Goal: Navigation & Orientation: Understand site structure

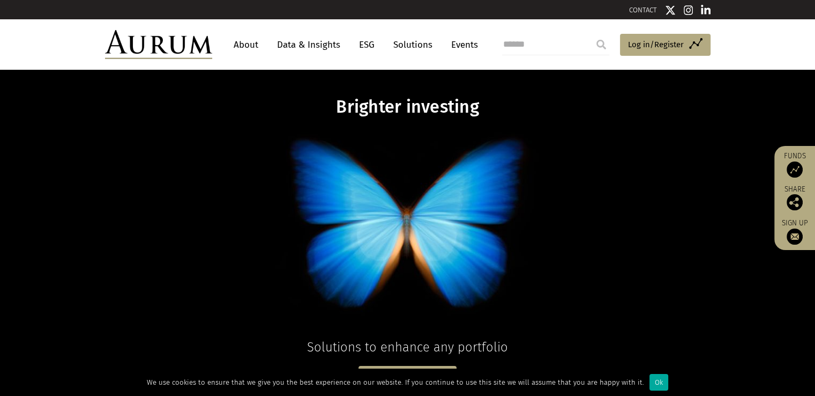
click at [458, 45] on link "Events" at bounding box center [462, 45] width 32 height 20
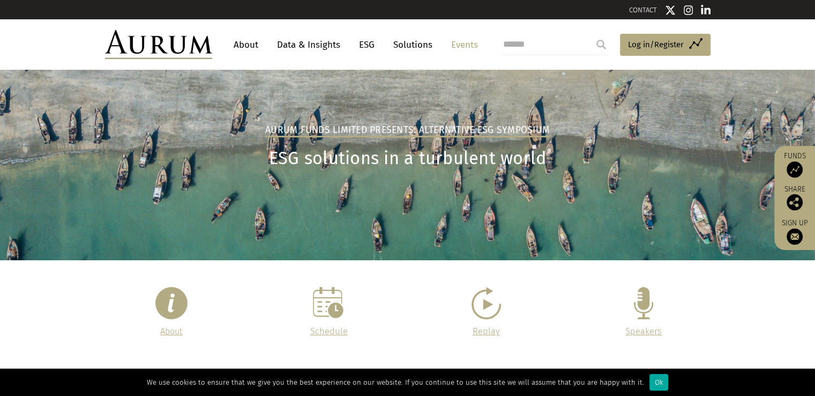
click at [310, 44] on link "Data & Insights" at bounding box center [309, 45] width 74 height 20
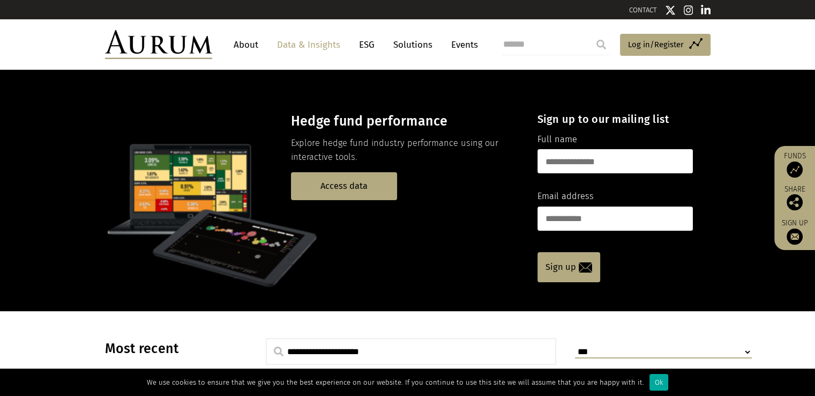
click at [242, 40] on link "About" at bounding box center [245, 45] width 35 height 20
